Goal: Task Accomplishment & Management: Use online tool/utility

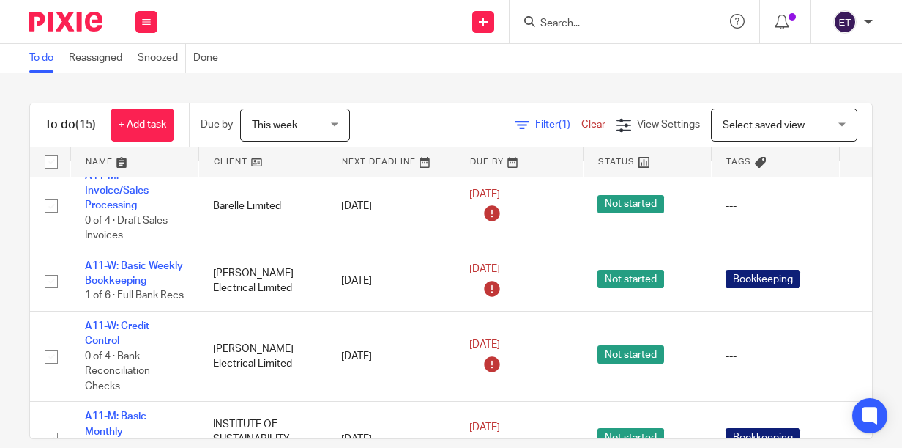
scroll to position [439, 0]
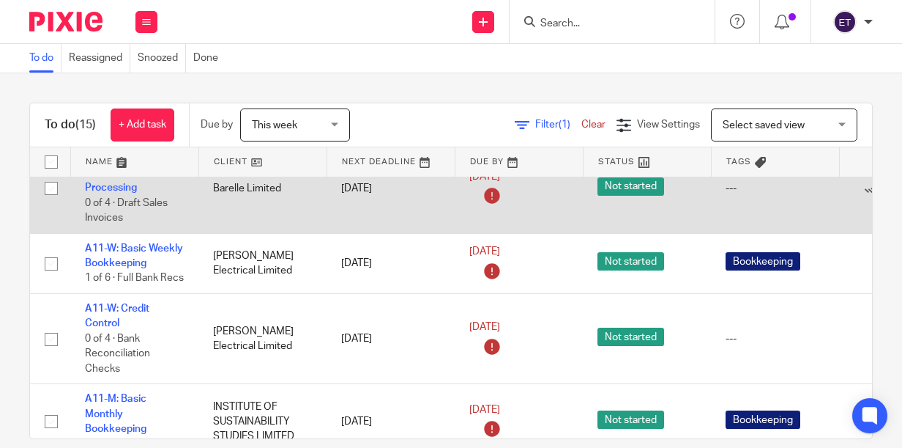
click at [248, 231] on td "Barelle Limited" at bounding box center [263, 188] width 128 height 90
click at [111, 224] on td "A11-M: Invoice/Sales Processing 0 of 4 · Draft Sales Invoices" at bounding box center [134, 188] width 128 height 90
click at [112, 193] on link "A11-M: Invoice/Sales Processing" at bounding box center [117, 173] width 64 height 40
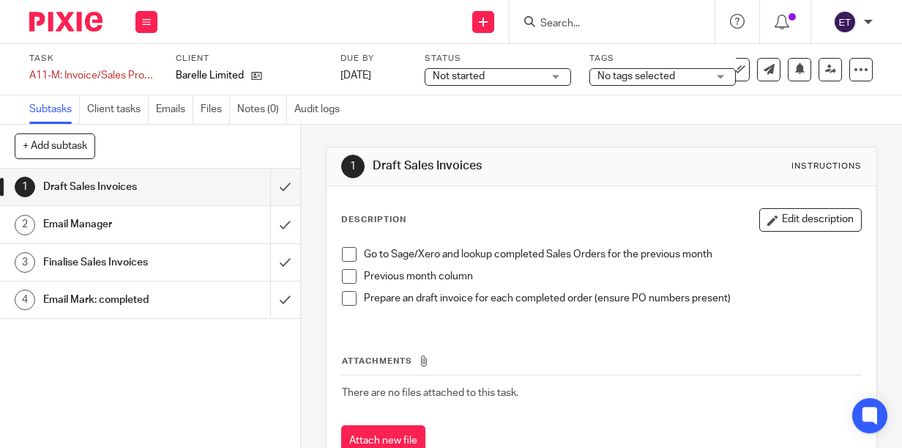
click at [76, 226] on h1 "Email Manager" at bounding box center [113, 224] width 141 height 22
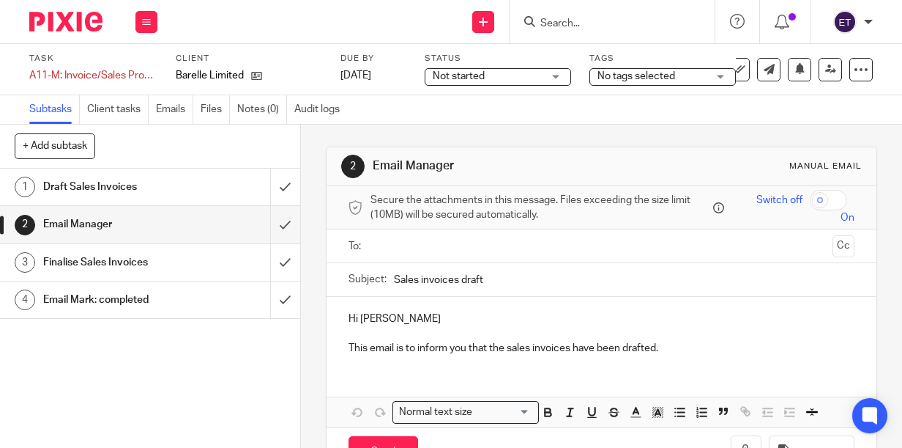
click at [152, 191] on h1 "Draft Sales Invoices" at bounding box center [113, 187] width 141 height 22
